Goal: Check status: Check status

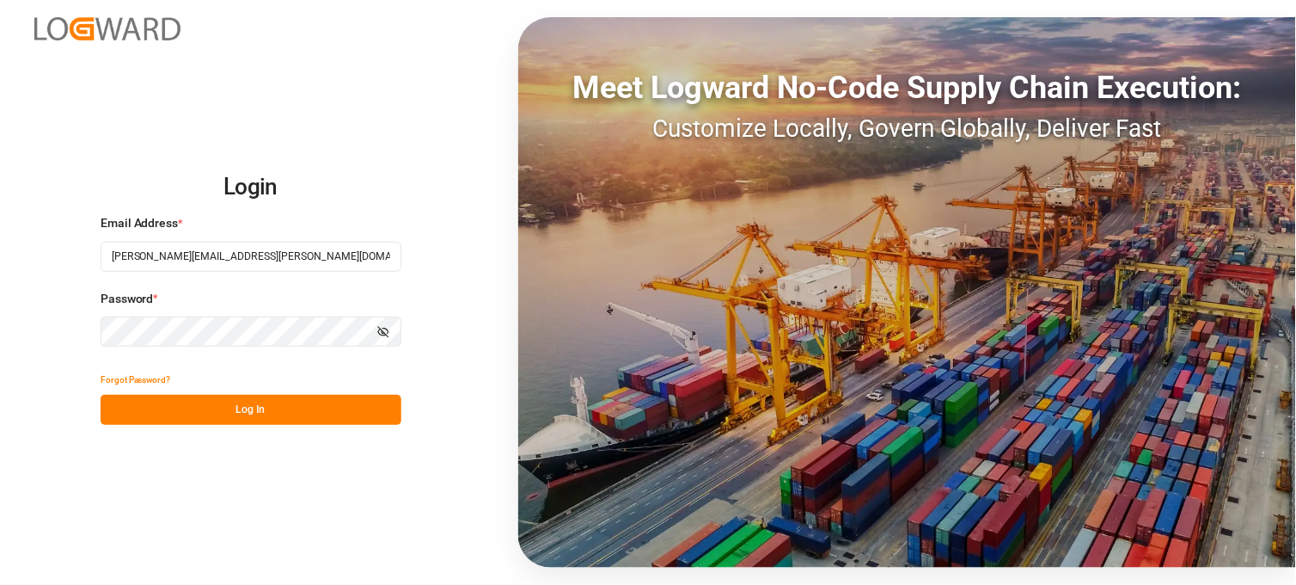
click at [161, 416] on button "Log In" at bounding box center [251, 410] width 301 height 30
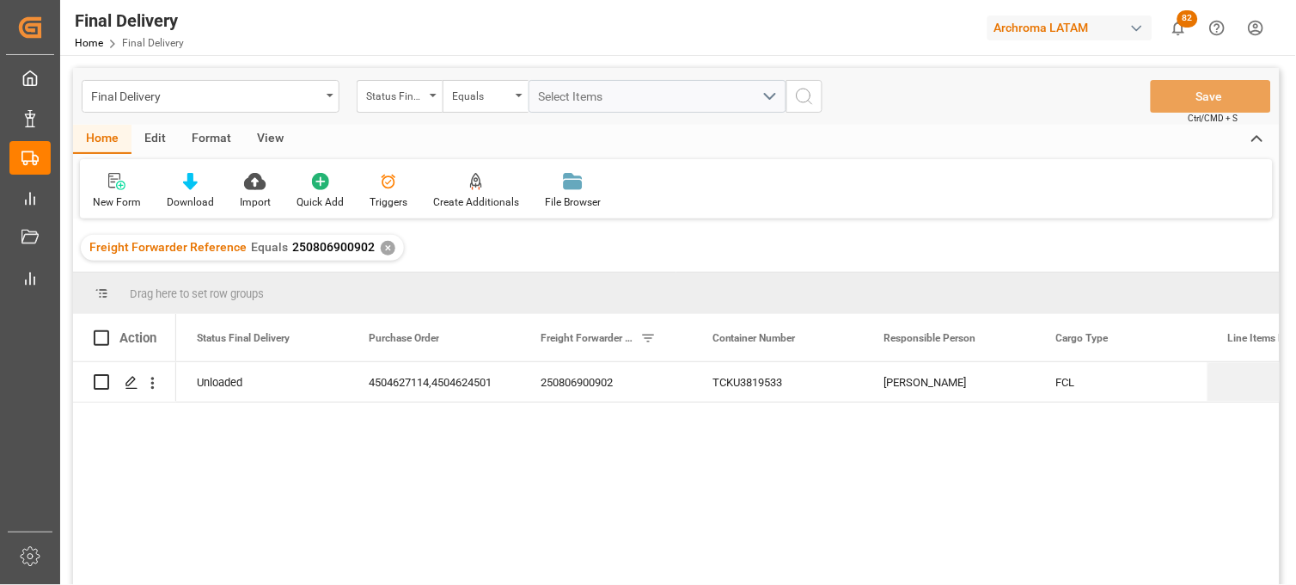
click at [1132, 528] on div "Unloaded 4504627114,4504624501 250806900902 TCKU3819533 [PERSON_NAME] FCL [DATE]" at bounding box center [728, 479] width 1104 height 234
click at [910, 383] on div "[PERSON_NAME]" at bounding box center [950, 382] width 172 height 40
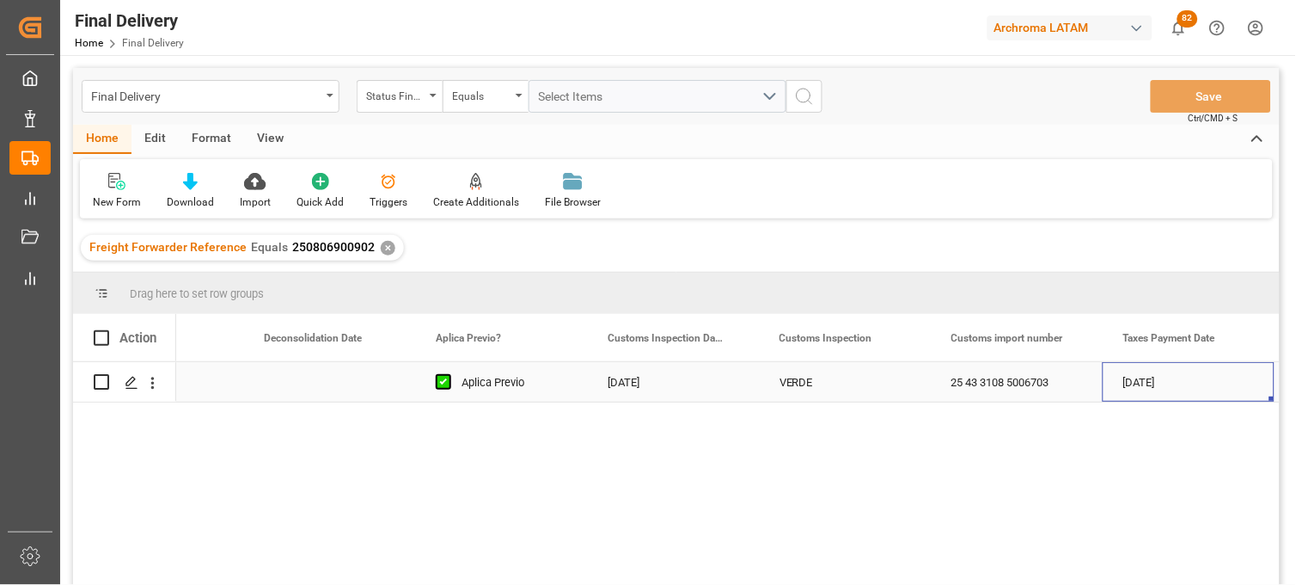
scroll to position [0, 1480]
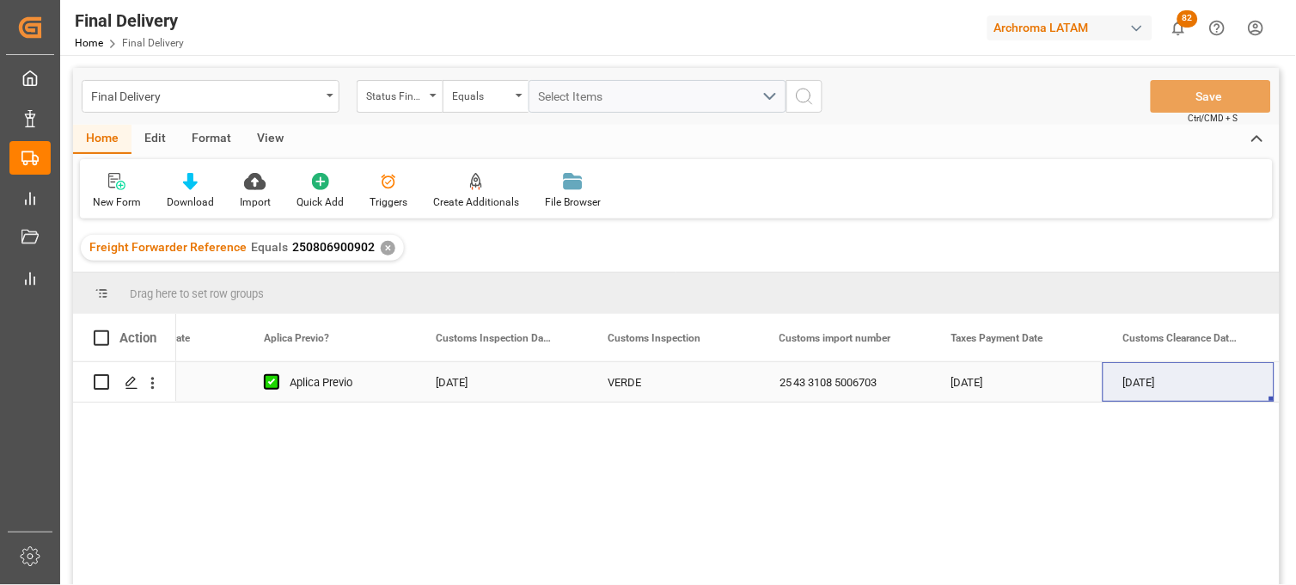
click at [832, 382] on div "25 43 3108 5006703" at bounding box center [845, 382] width 172 height 40
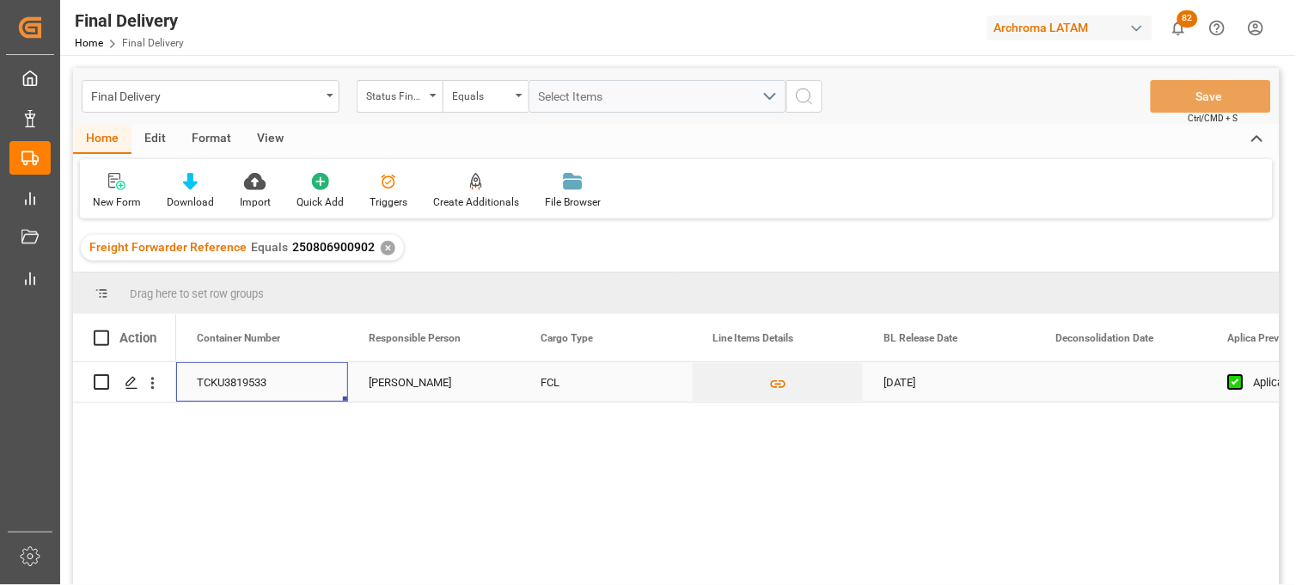
scroll to position [0, 0]
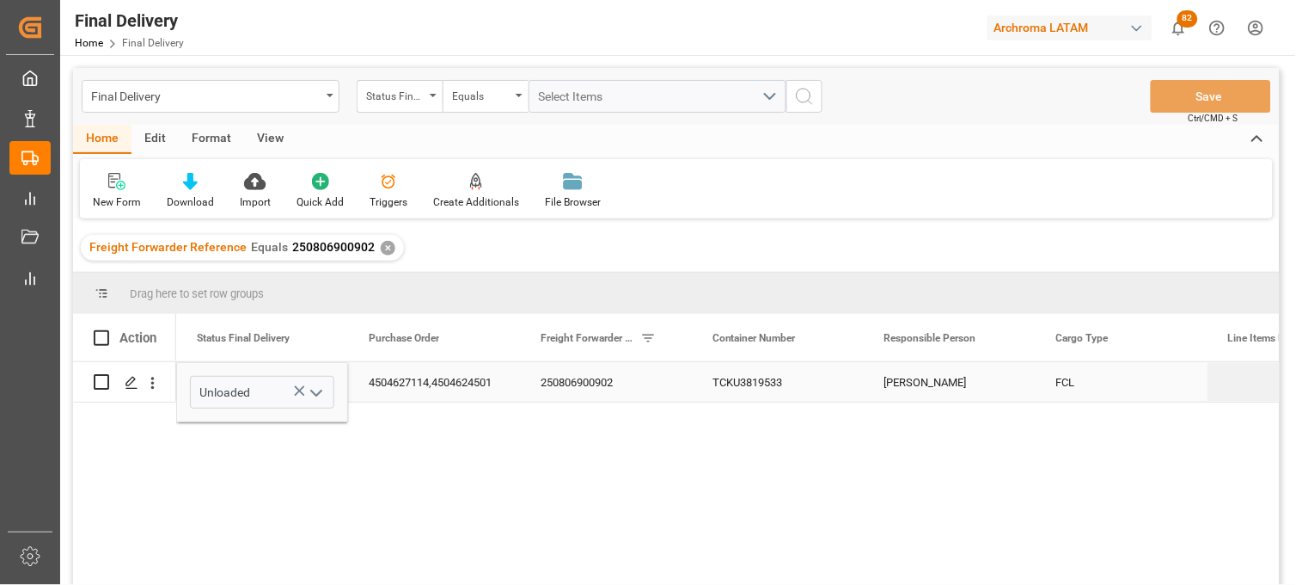
click at [609, 390] on div "250806900902" at bounding box center [606, 382] width 172 height 40
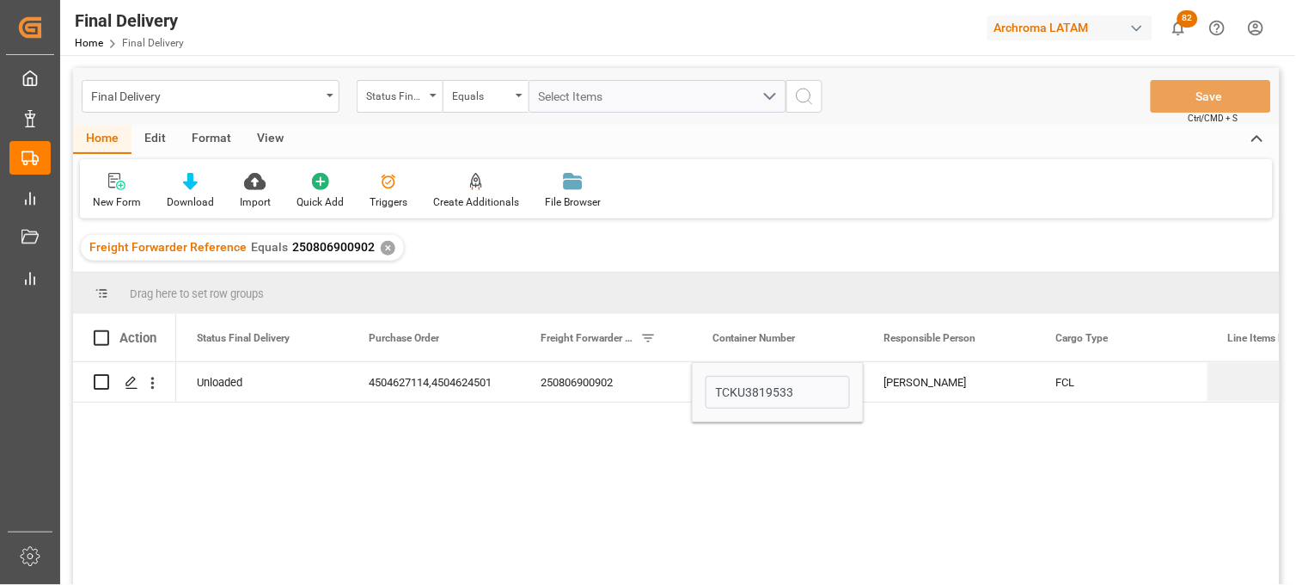
click at [370, 560] on div "[DATE] FCL [PERSON_NAME] TCKU3819533 250806900902 4504627114,4504624501 Unloaded" at bounding box center [728, 479] width 1104 height 234
click at [384, 248] on div "✕" at bounding box center [388, 248] width 15 height 15
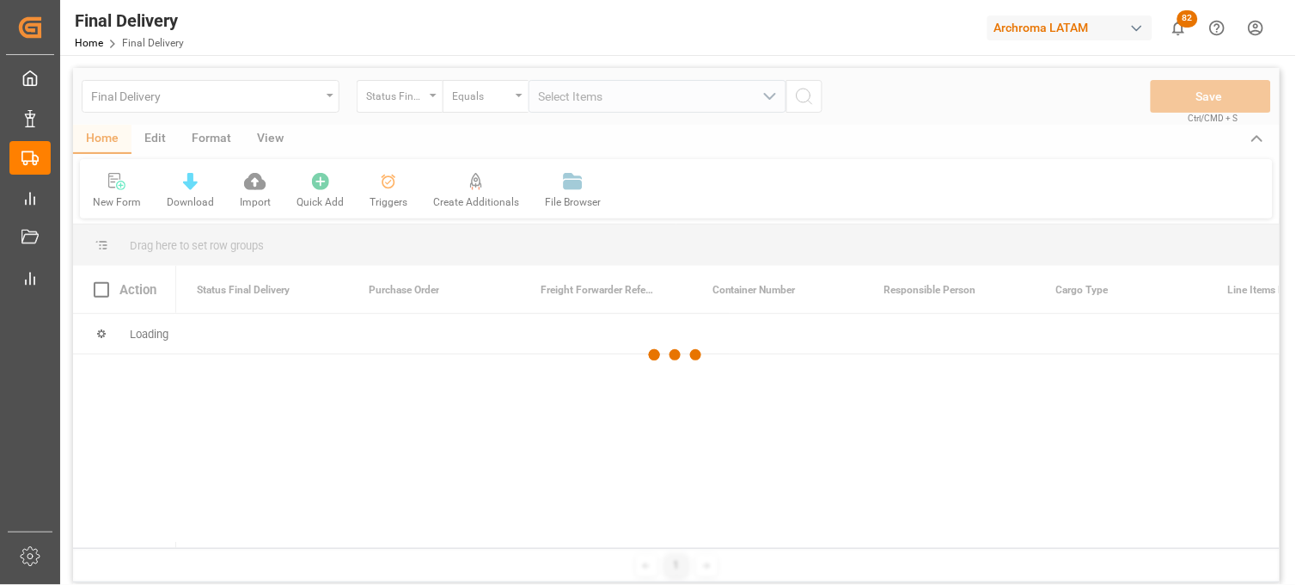
click at [431, 101] on div at bounding box center [676, 355] width 1207 height 574
click at [427, 99] on div at bounding box center [676, 355] width 1207 height 574
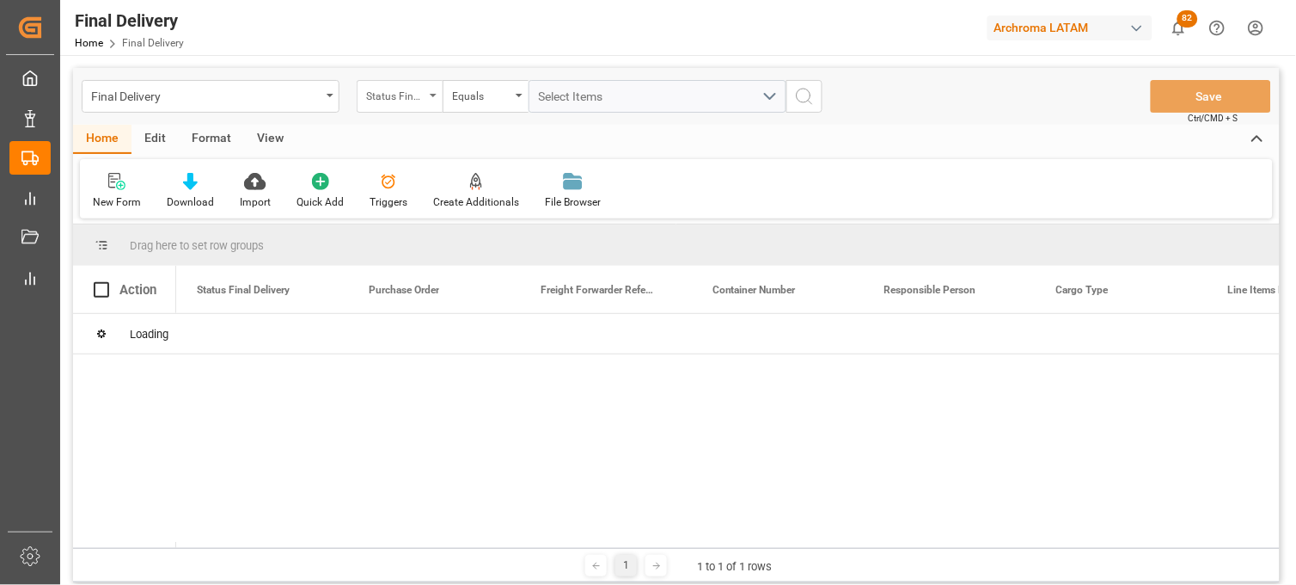
click at [432, 96] on icon "open menu" at bounding box center [433, 95] width 7 height 3
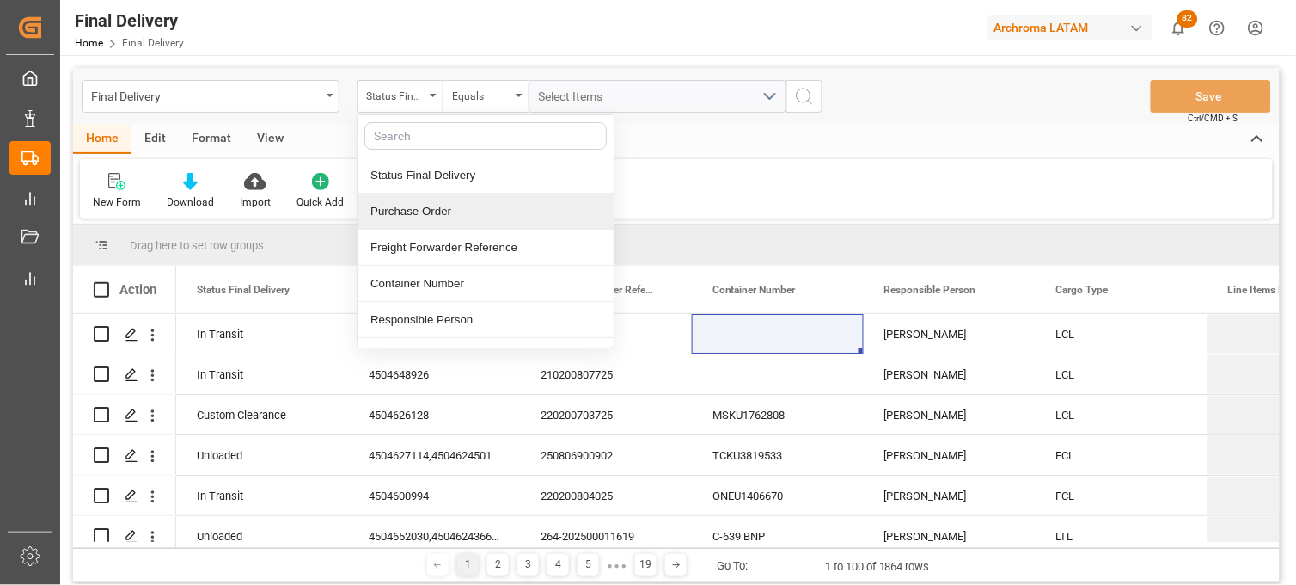
click at [411, 206] on div "Purchase Order" at bounding box center [486, 211] width 256 height 36
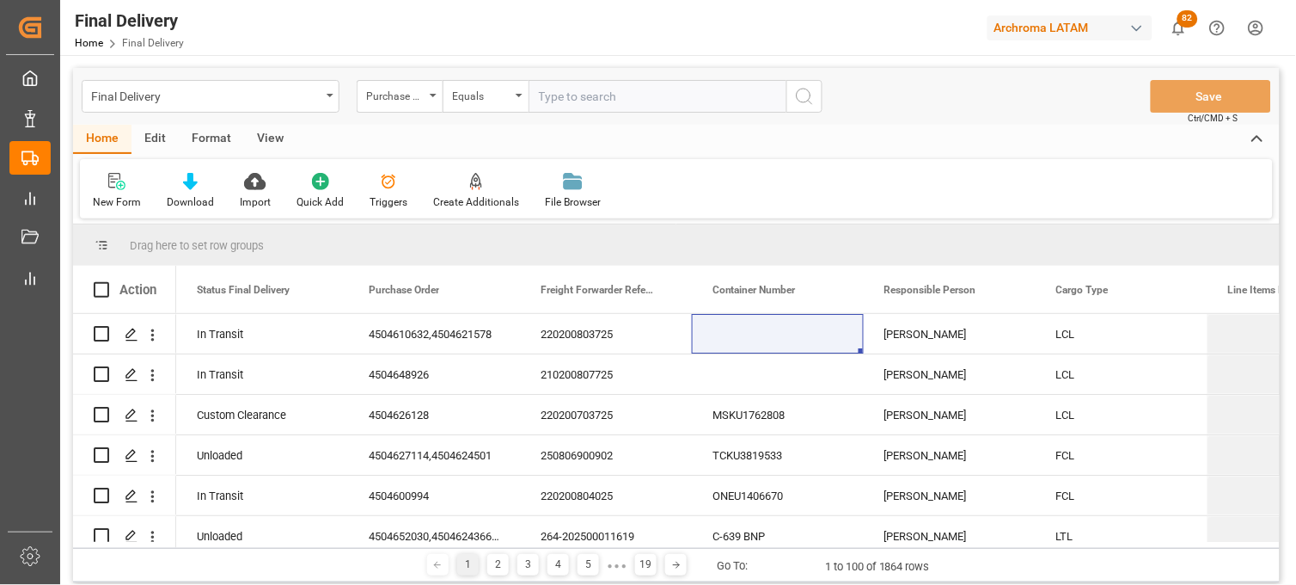
click at [566, 95] on input "text" at bounding box center [658, 96] width 258 height 33
type input "4504628657"
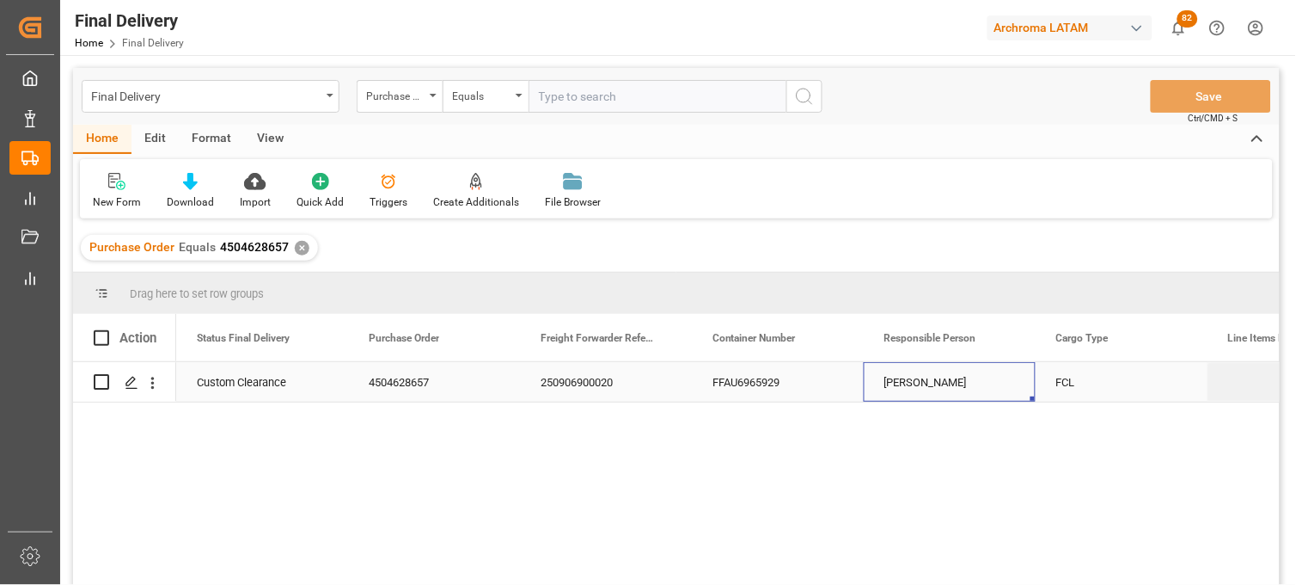
click at [930, 383] on div "[PERSON_NAME]" at bounding box center [950, 382] width 172 height 40
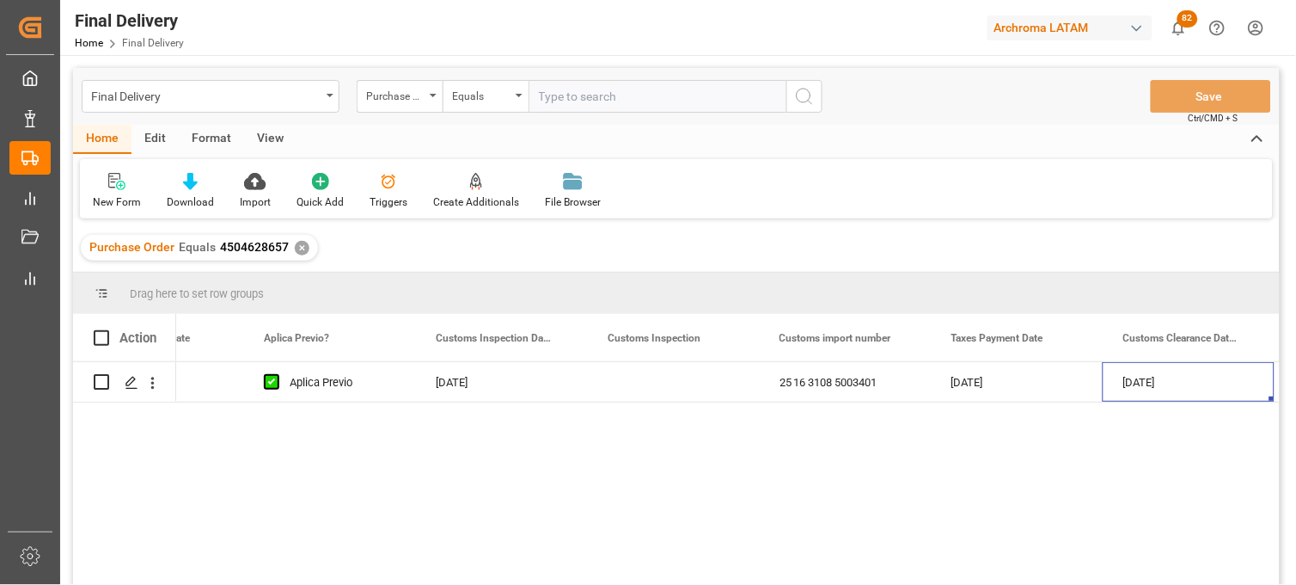
scroll to position [0, 1652]
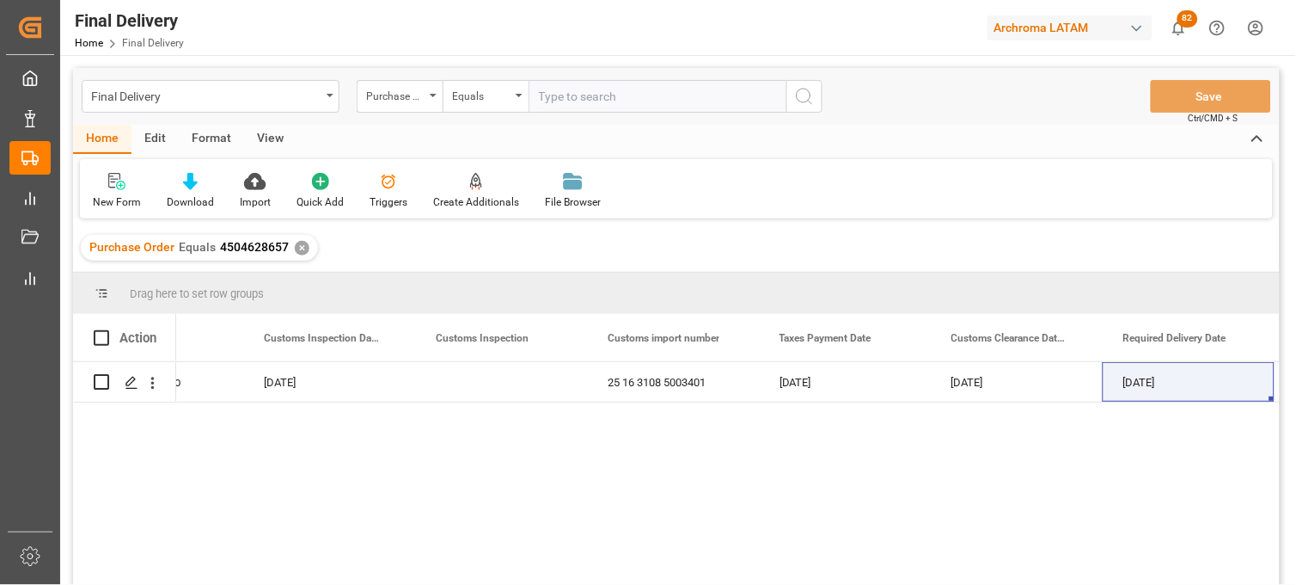
click at [1042, 475] on div "Aplica Previo [DATE] 25 16 3108 5003401 [DATE] [DATE] [DATE] ARCHROMA S.A. DE C…" at bounding box center [728, 479] width 1104 height 234
click at [671, 392] on div "25 16 3108 5003401" at bounding box center [673, 382] width 172 height 40
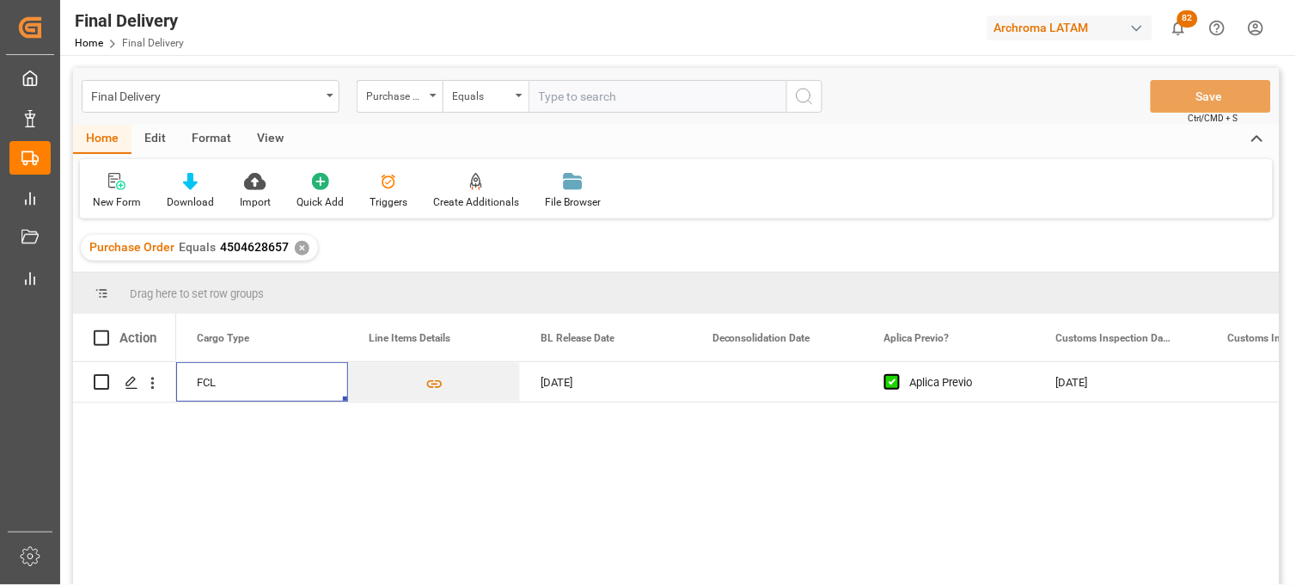
scroll to position [0, 860]
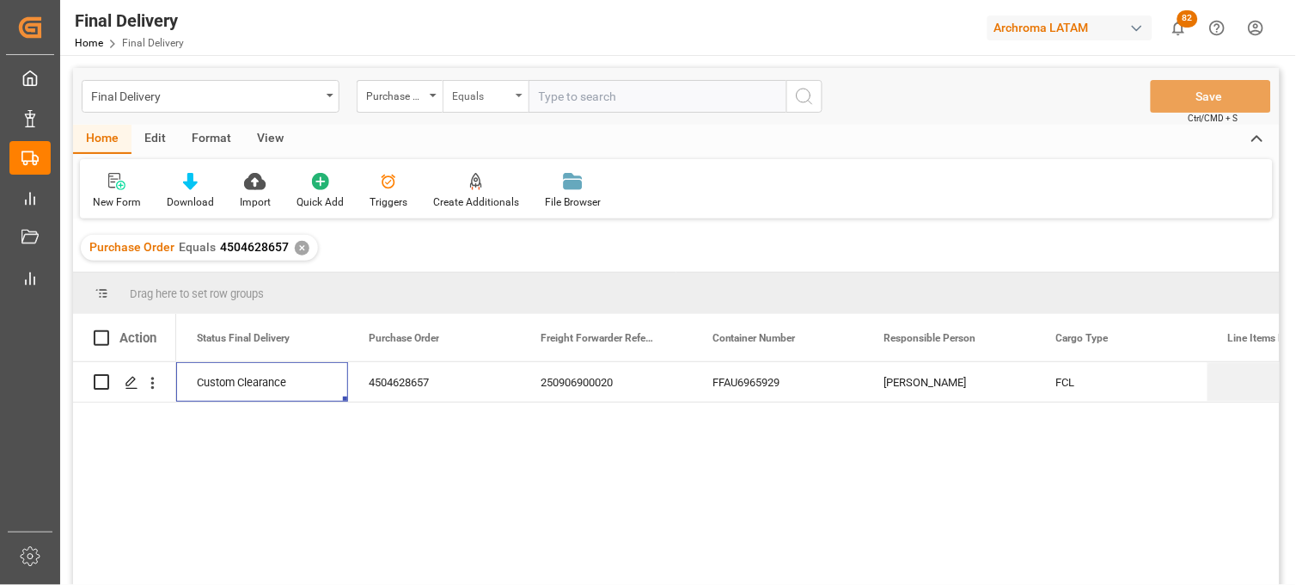
click at [295, 247] on div "✕" at bounding box center [302, 248] width 15 height 15
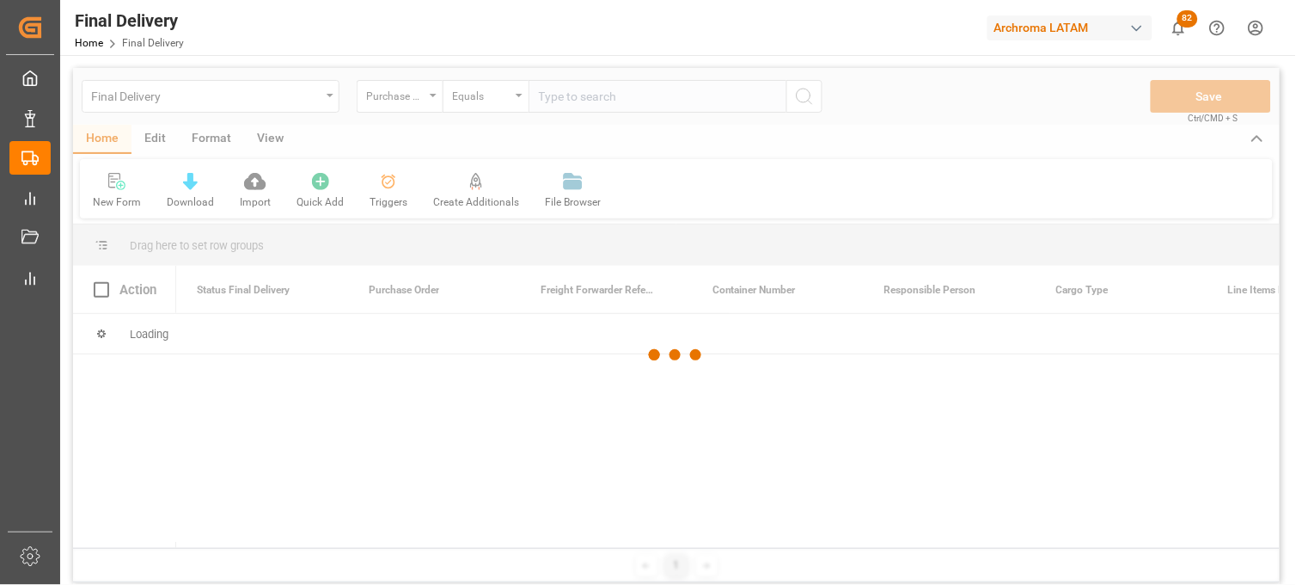
click at [587, 98] on div at bounding box center [676, 355] width 1207 height 574
click at [572, 98] on div at bounding box center [676, 355] width 1207 height 574
click at [573, 101] on div at bounding box center [676, 355] width 1207 height 574
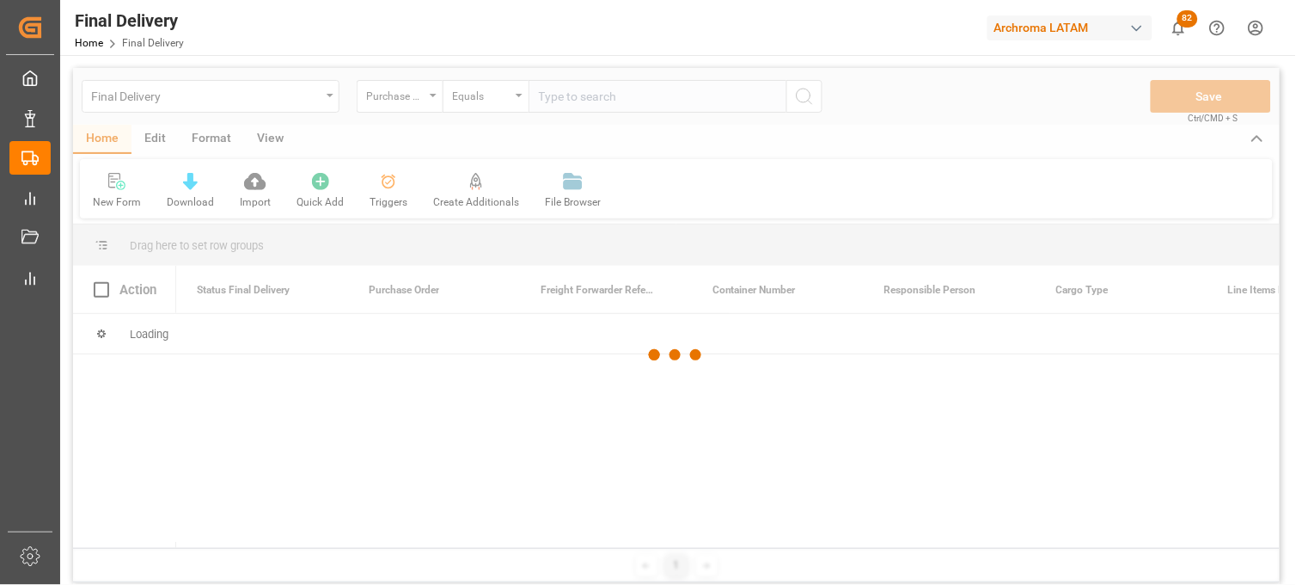
click at [573, 101] on div at bounding box center [676, 355] width 1207 height 574
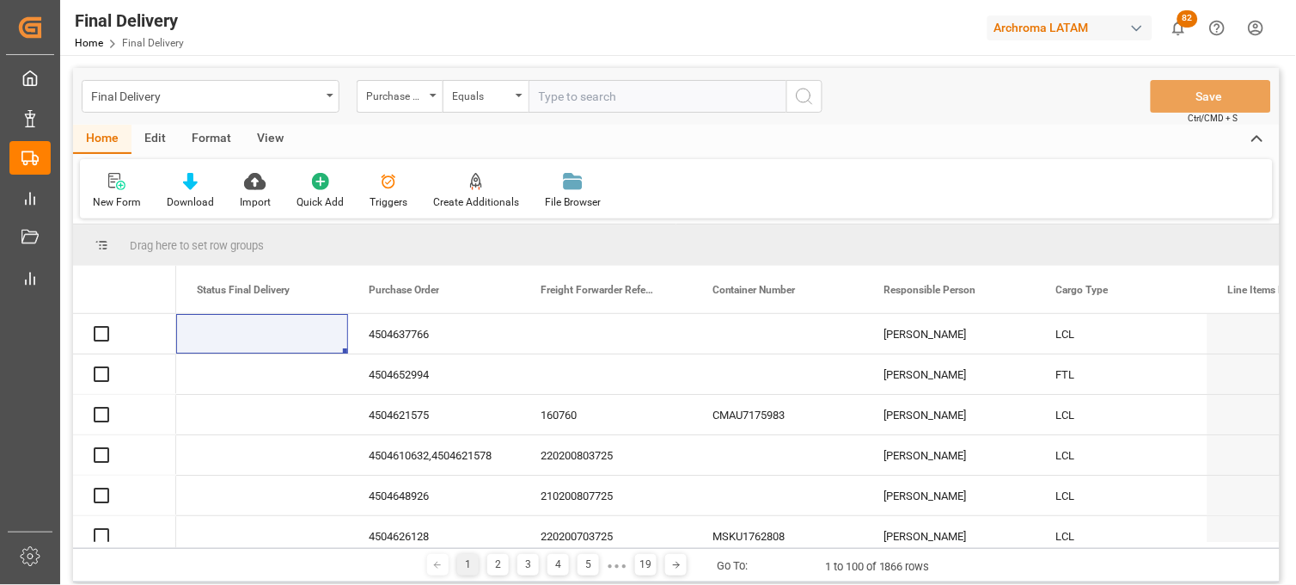
click at [570, 95] on input "text" at bounding box center [658, 96] width 258 height 33
paste input "250815080140"
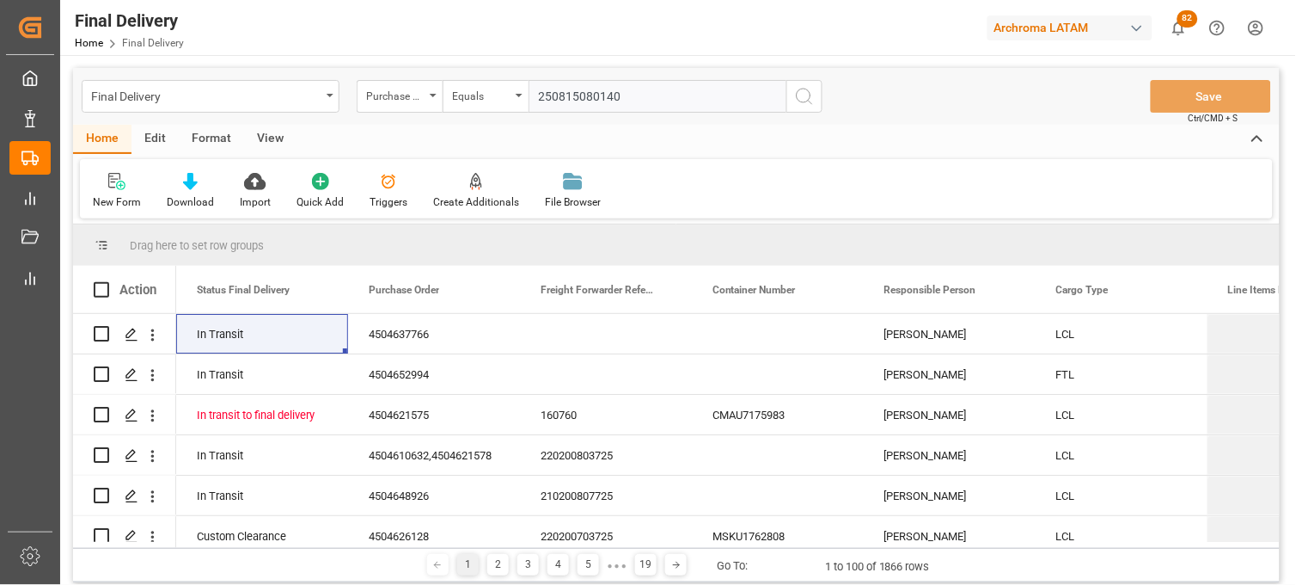
type input "250815080140"
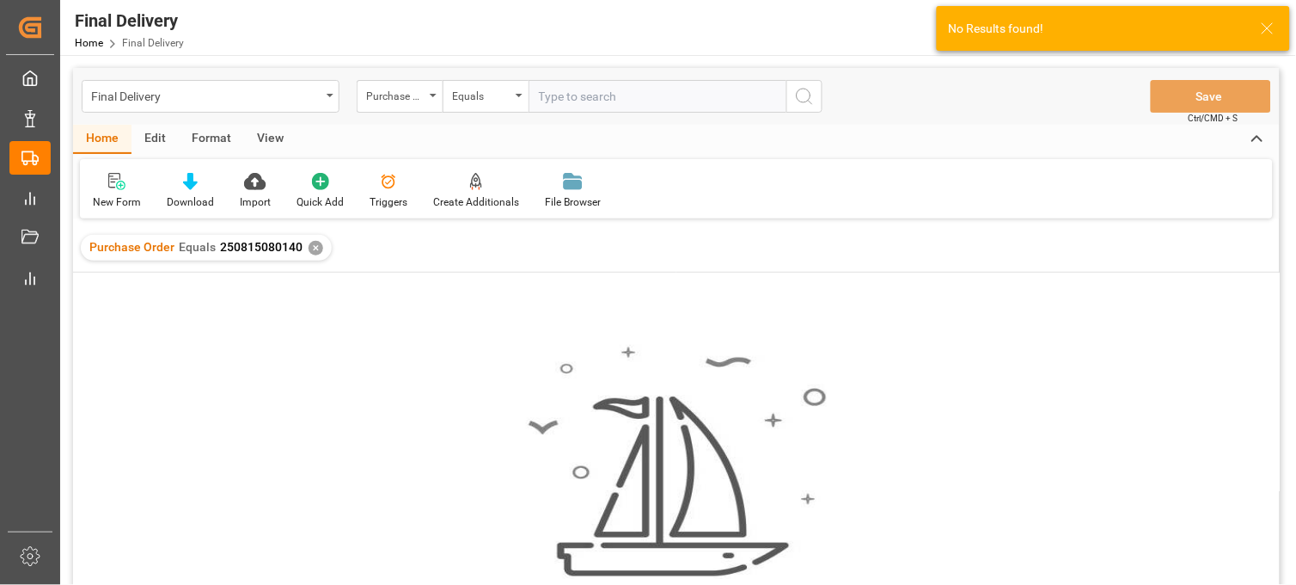
click at [316, 251] on div "✕" at bounding box center [316, 248] width 15 height 15
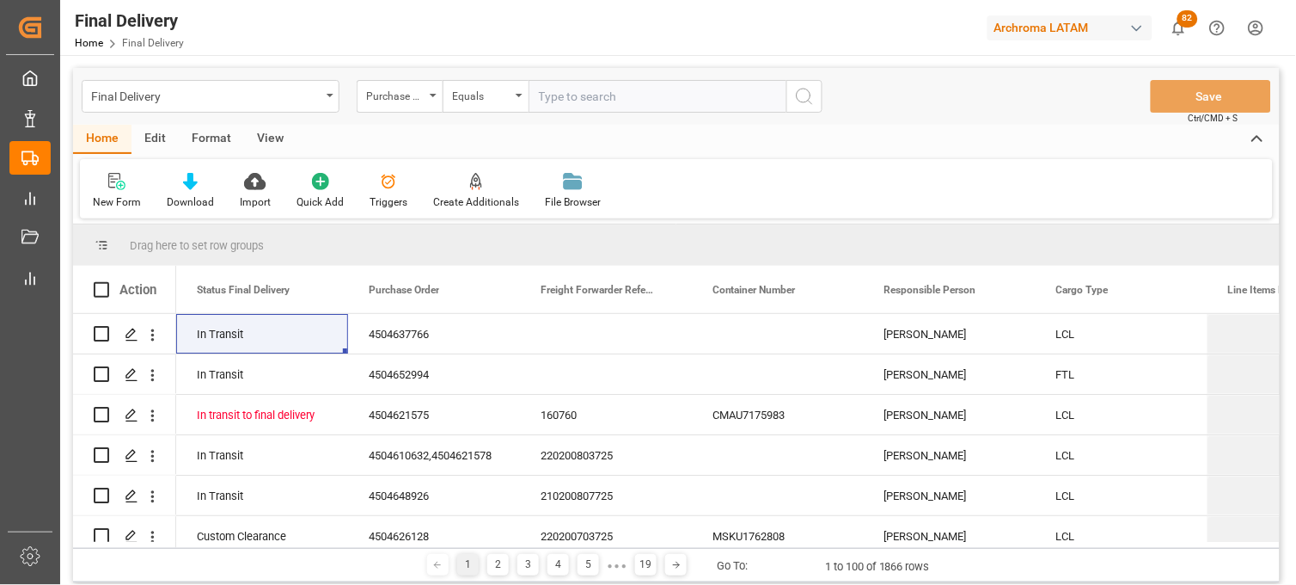
click at [530, 92] on input "text" at bounding box center [658, 96] width 258 height 33
paste input "4504634196"
type input "4504634196"
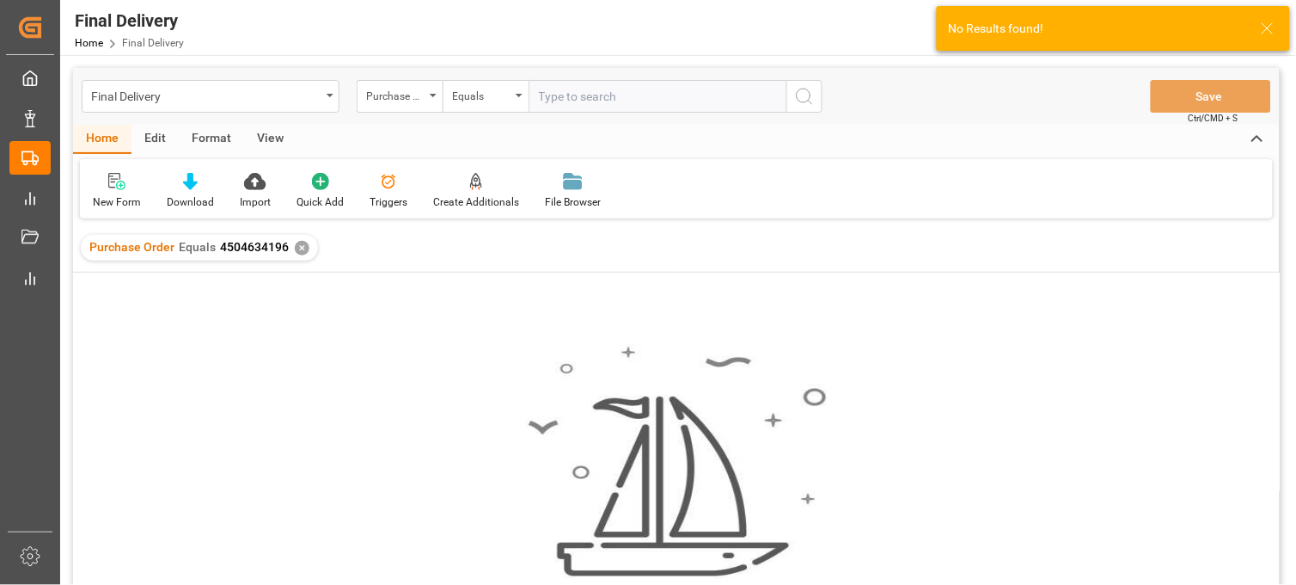
click at [297, 242] on div "✕" at bounding box center [302, 248] width 15 height 15
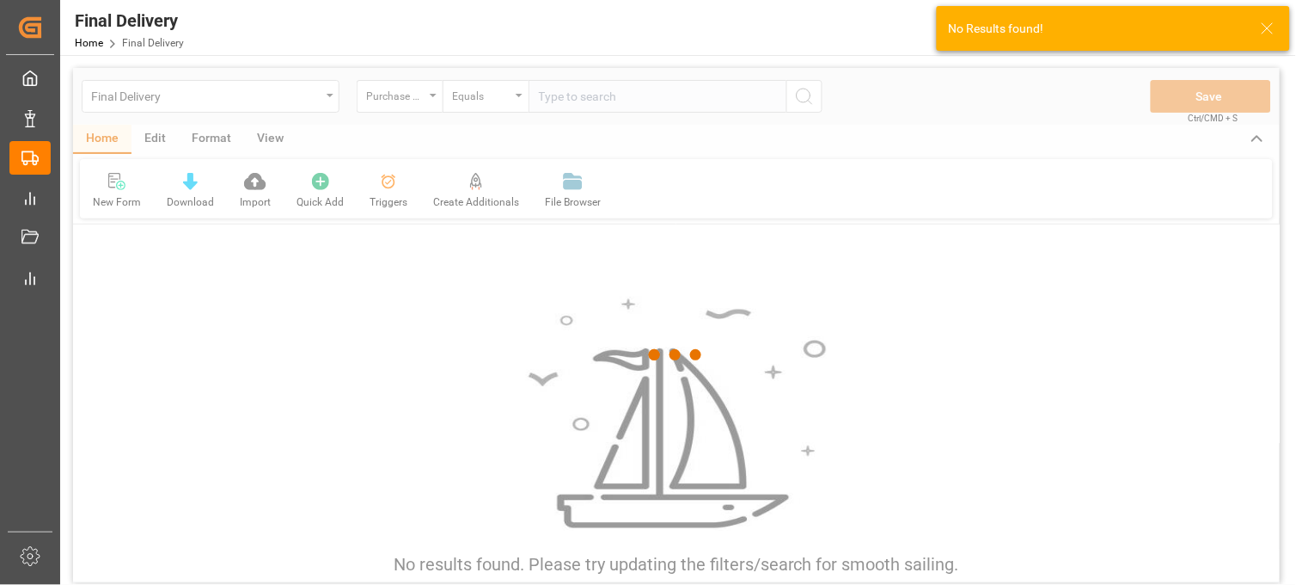
click at [579, 107] on div at bounding box center [676, 355] width 1207 height 574
click at [578, 107] on input "text" at bounding box center [658, 96] width 258 height 33
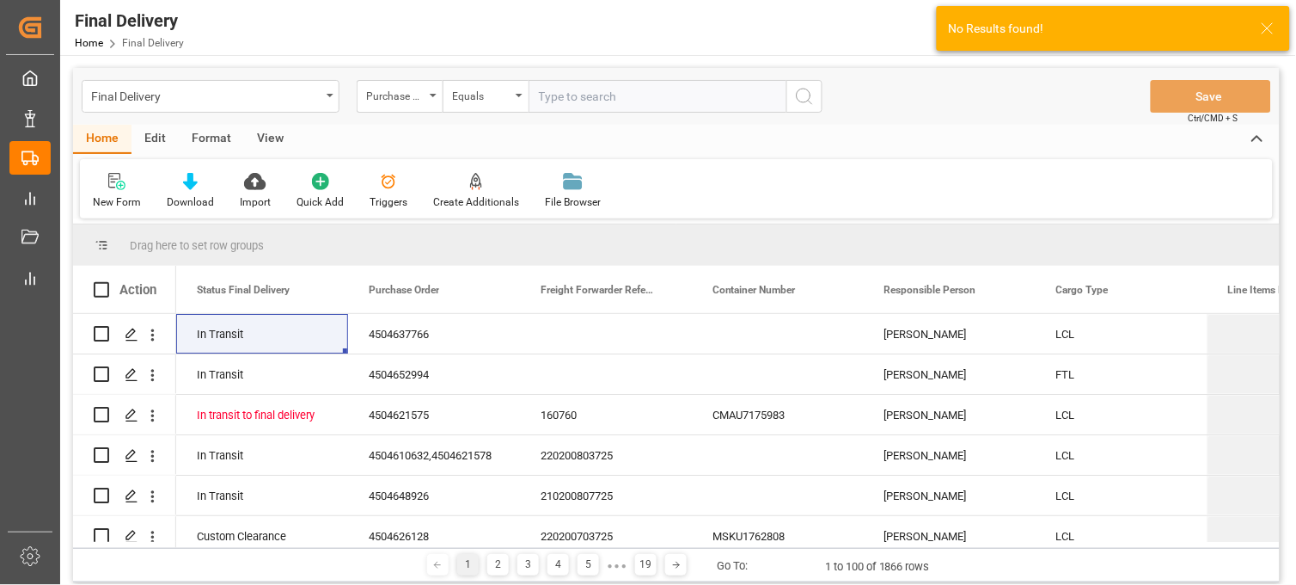
click at [572, 104] on input "text" at bounding box center [658, 96] width 258 height 33
paste input "4504634196"
type input "4504634196"
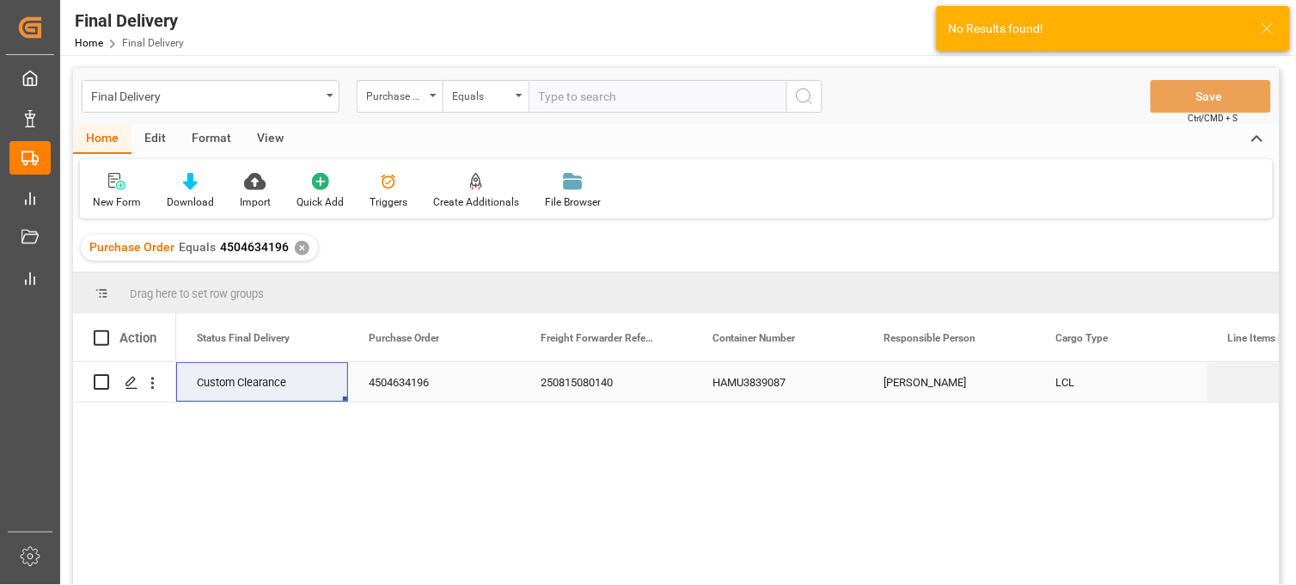
click at [752, 384] on div "HAMU3839087" at bounding box center [778, 382] width 172 height 40
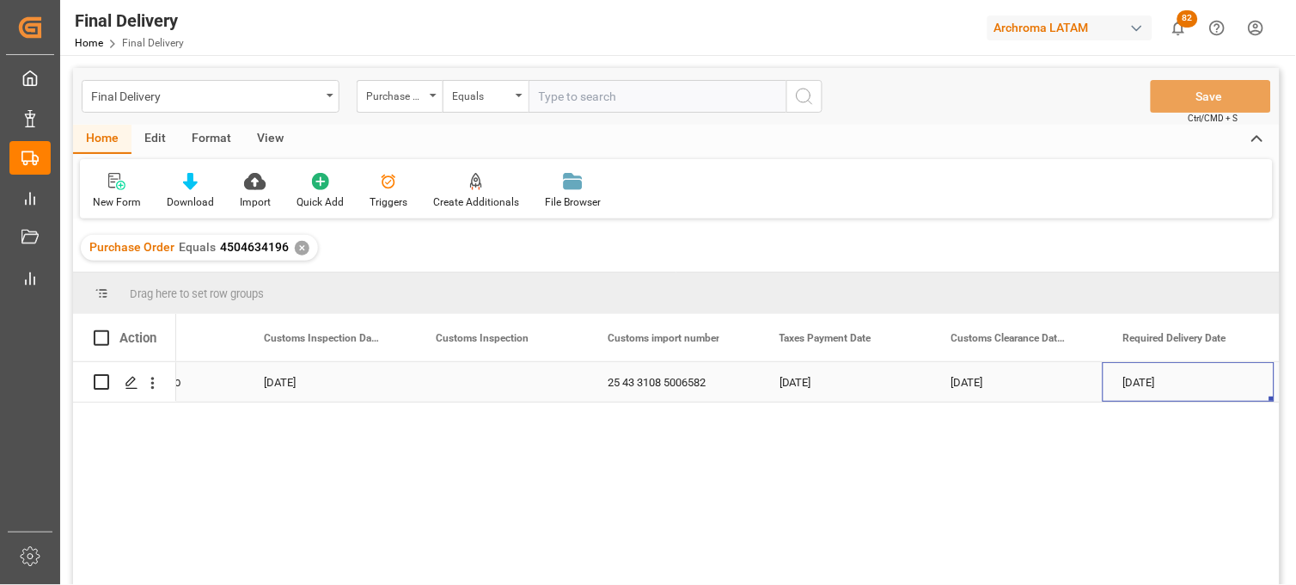
scroll to position [0, 1824]
